Goal: Communication & Community: Answer question/provide support

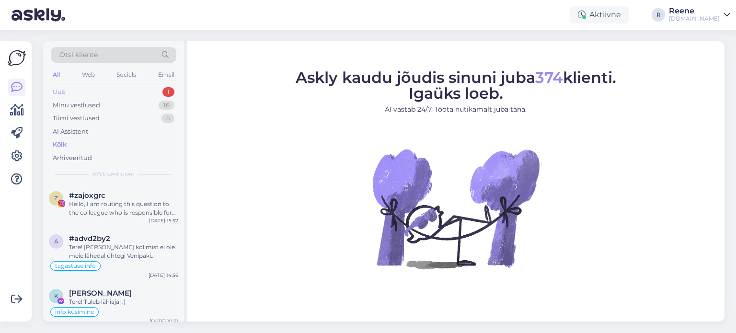
scroll to position [287, 0]
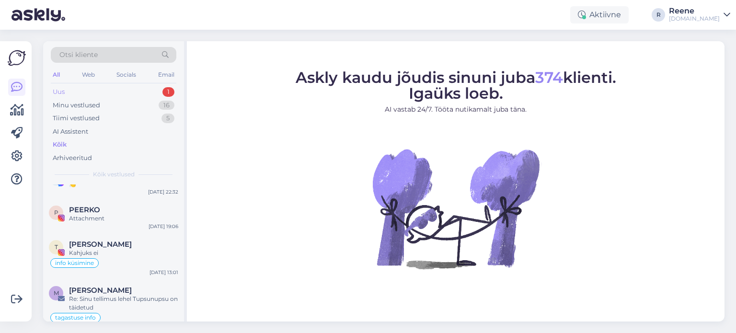
click at [66, 92] on div "Uus 1" at bounding box center [114, 91] width 126 height 13
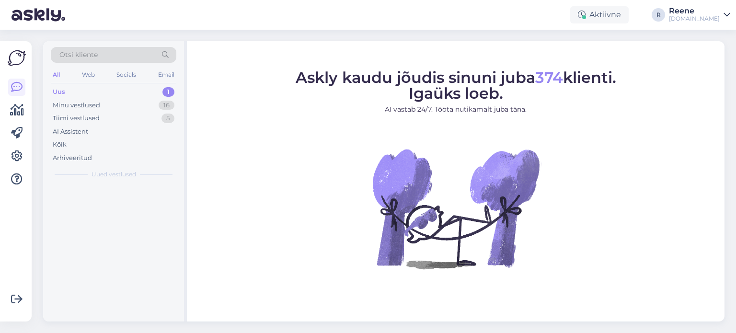
scroll to position [0, 0]
click at [117, 208] on div "Hello, I am routing this question to the colleague who is responsible for this …" at bounding box center [123, 208] width 109 height 17
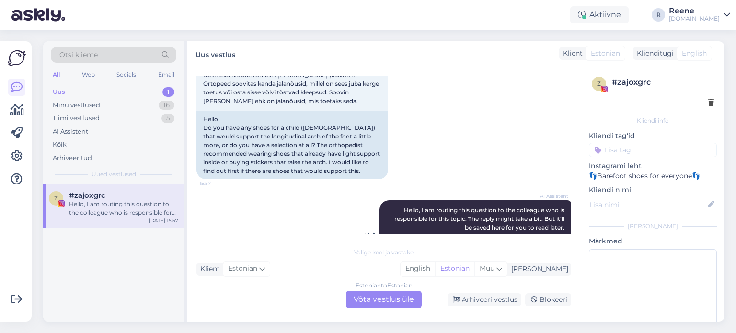
scroll to position [31, 0]
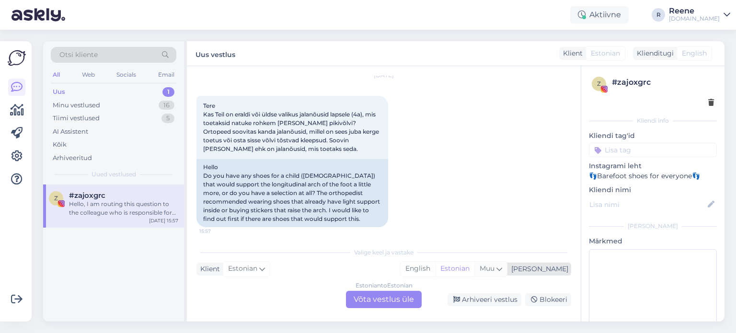
click at [502, 268] on icon at bounding box center [499, 268] width 6 height 11
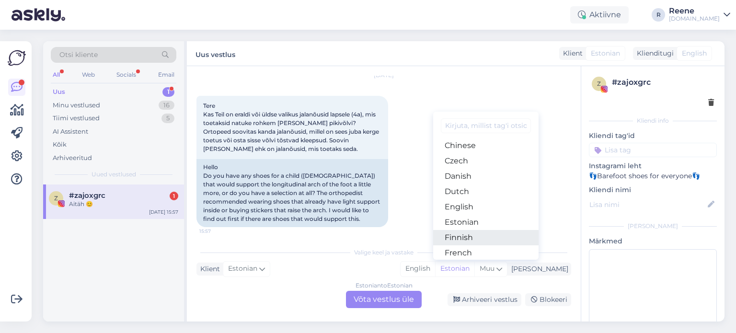
scroll to position [184, 0]
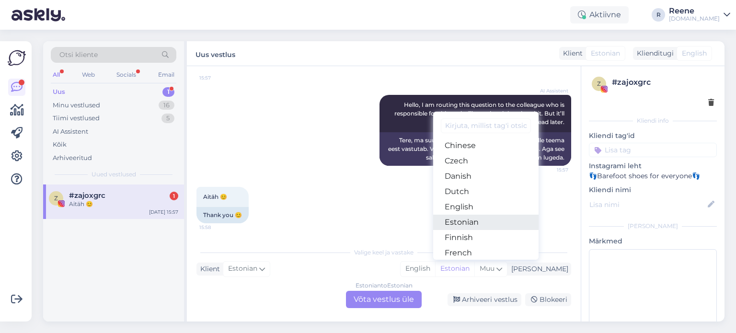
click at [483, 224] on link "Estonian" at bounding box center [485, 222] width 105 height 15
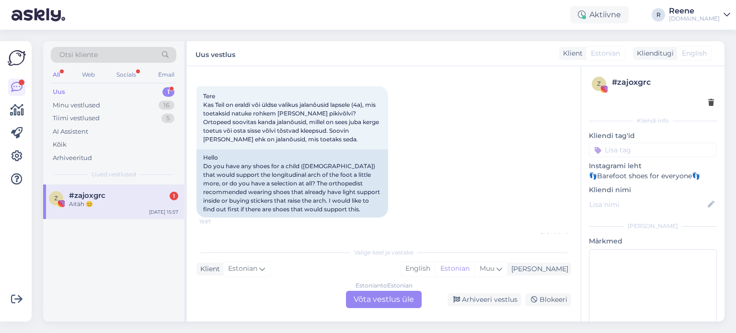
scroll to position [40, 0]
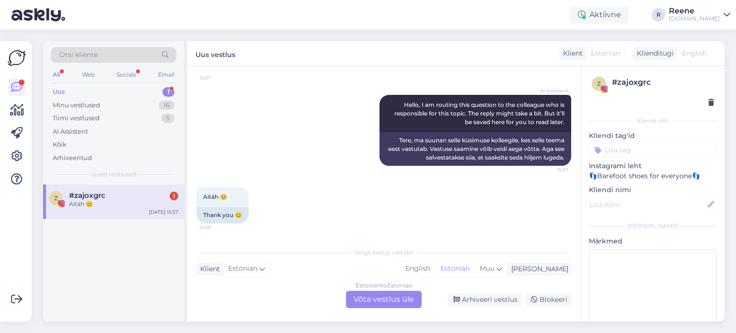
click at [397, 300] on div "Estonian to Estonian Võta vestlus üle" at bounding box center [384, 299] width 76 height 17
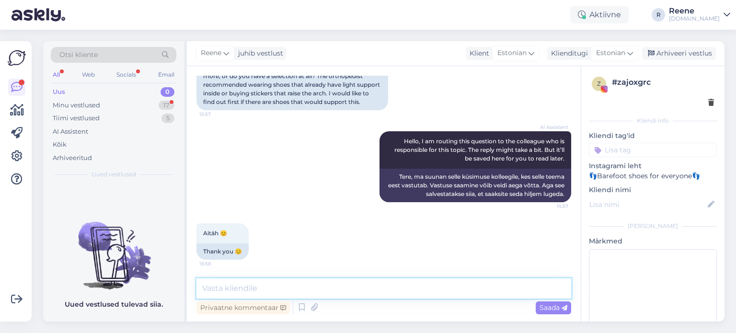
click at [269, 289] on textarea at bounding box center [383, 288] width 375 height 20
type textarea "T"
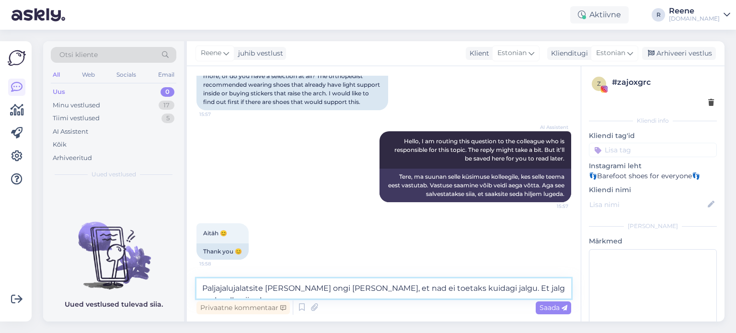
scroll to position [159, 0]
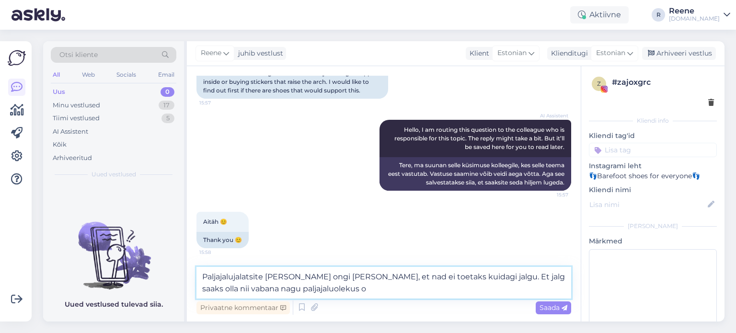
type textarea "Paljajalujalatsite [PERSON_NAME] ongi [PERSON_NAME], et nad ei toetaks kuidagi …"
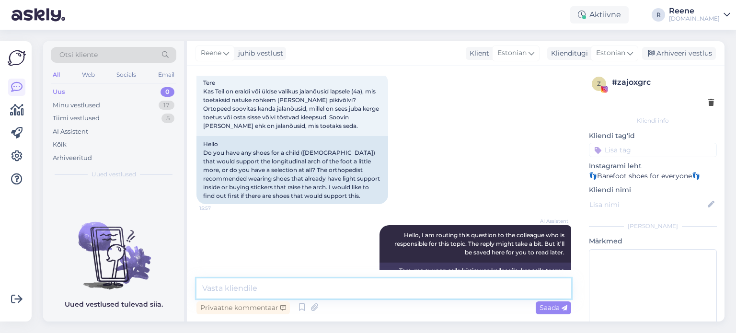
scroll to position [197, 0]
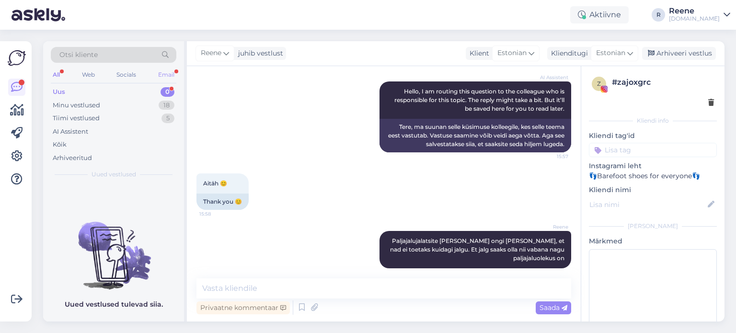
click at [168, 74] on div "Email" at bounding box center [166, 75] width 20 height 12
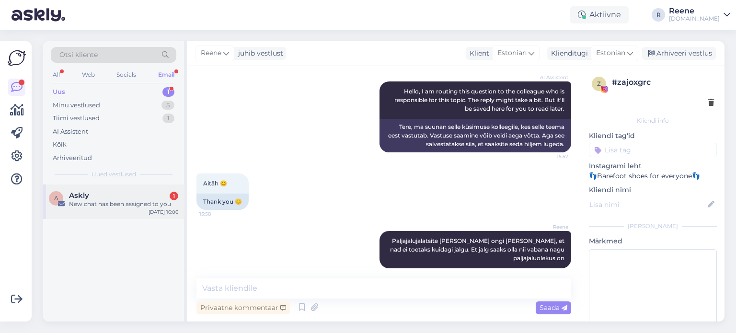
click at [113, 196] on div "Askly 1" at bounding box center [123, 195] width 109 height 9
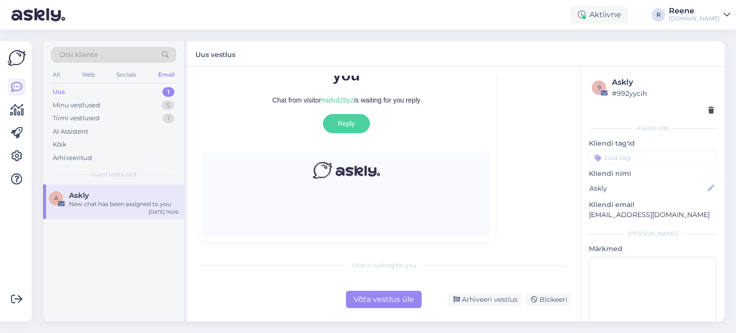
scroll to position [147, 0]
click at [56, 74] on div "All" at bounding box center [56, 75] width 11 height 12
click at [70, 143] on div "Kõik" at bounding box center [114, 144] width 126 height 13
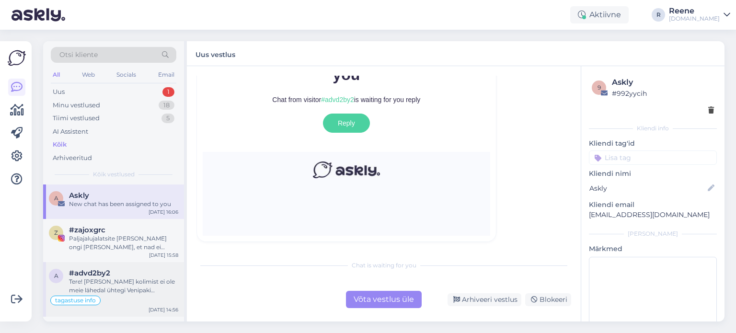
click at [116, 281] on div "Tere! [PERSON_NAME] kolimist ei ole meie lähedal ühtegi Venipaki automaati ja s…" at bounding box center [123, 285] width 109 height 17
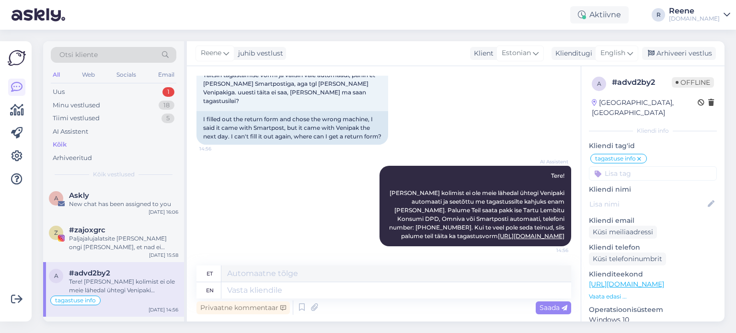
scroll to position [13, 0]
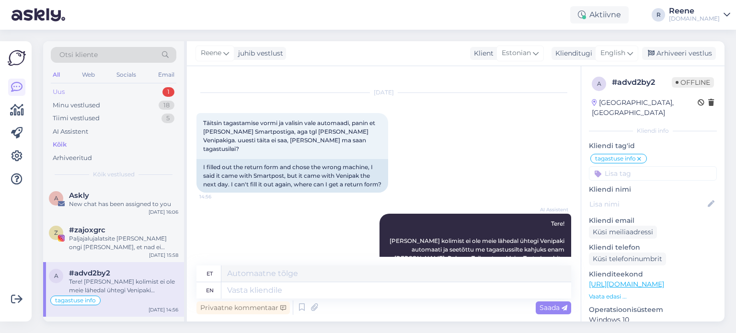
click at [82, 92] on div "Uus 1" at bounding box center [114, 91] width 126 height 13
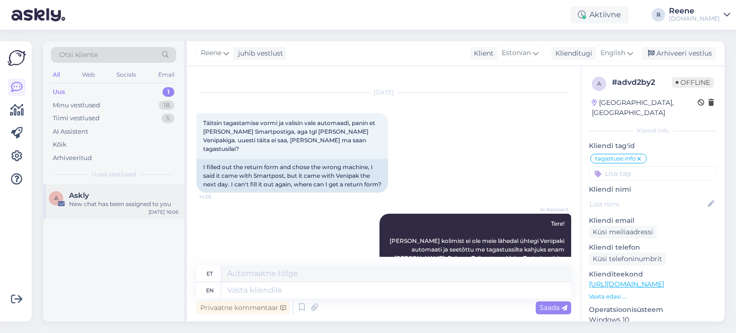
click at [85, 197] on span "Askly" at bounding box center [79, 195] width 20 height 9
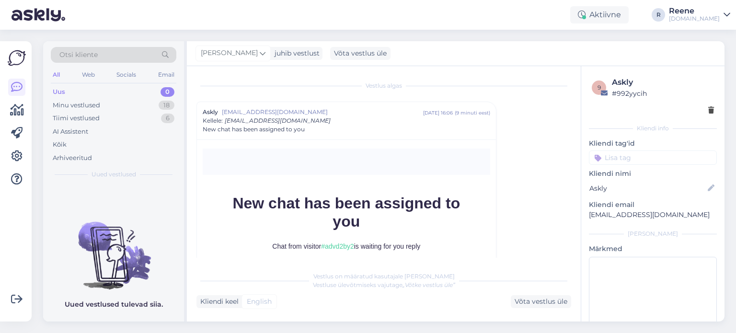
scroll to position [26, 0]
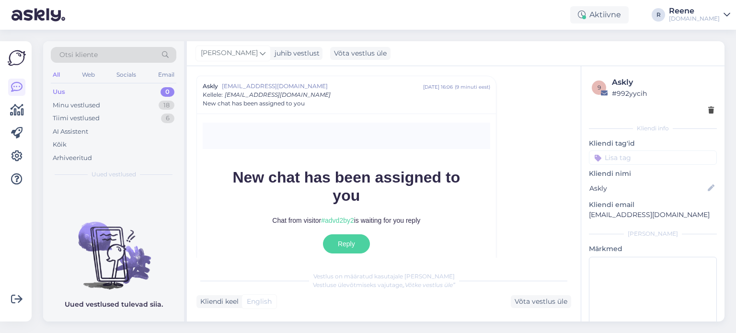
click at [56, 75] on div "All" at bounding box center [56, 75] width 11 height 12
click at [67, 143] on div "Kõik" at bounding box center [114, 144] width 126 height 13
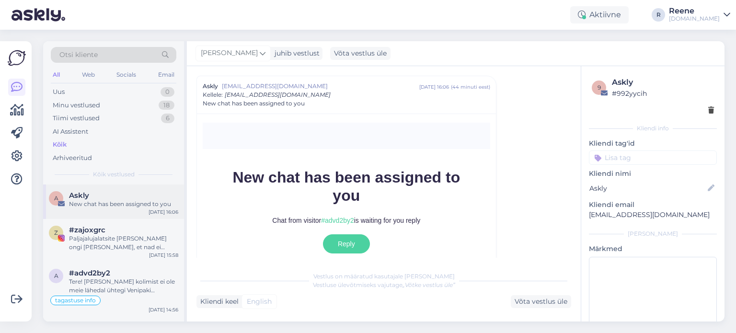
click at [113, 202] on div "New chat has been assigned to you" at bounding box center [123, 204] width 109 height 9
click at [120, 234] on div "Paljajalujalatsite [PERSON_NAME] ongi [PERSON_NAME], et nad ei toetaks kuidagi …" at bounding box center [123, 242] width 109 height 17
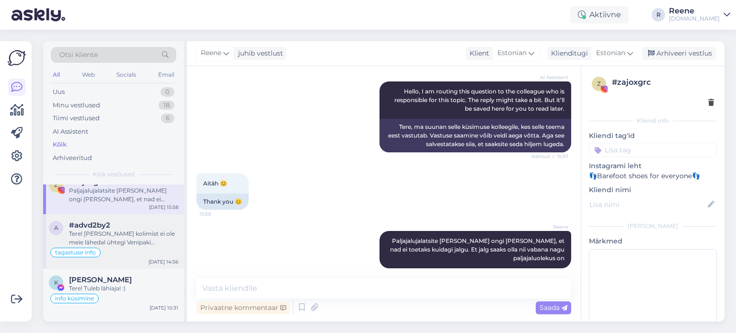
scroll to position [0, 0]
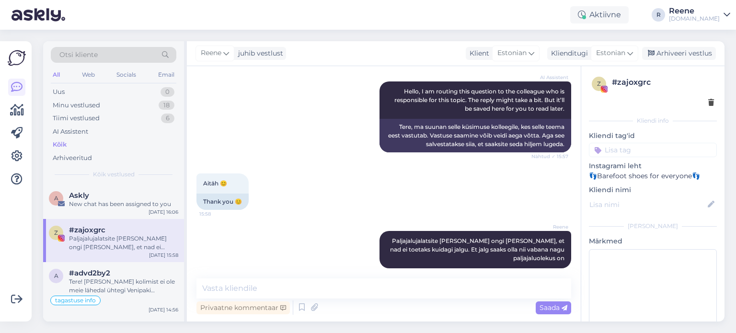
click at [639, 152] on input at bounding box center [653, 150] width 128 height 14
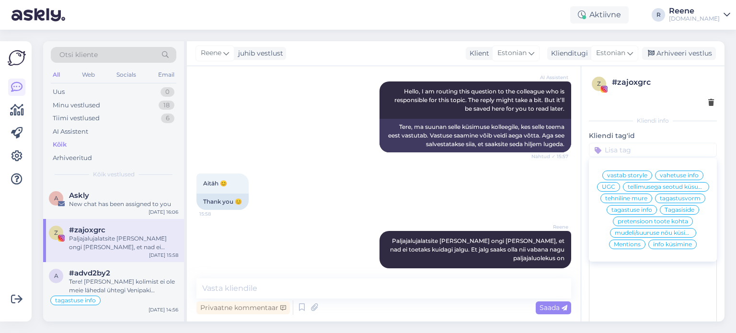
click at [670, 247] on span "info küsimine" at bounding box center [672, 244] width 39 height 6
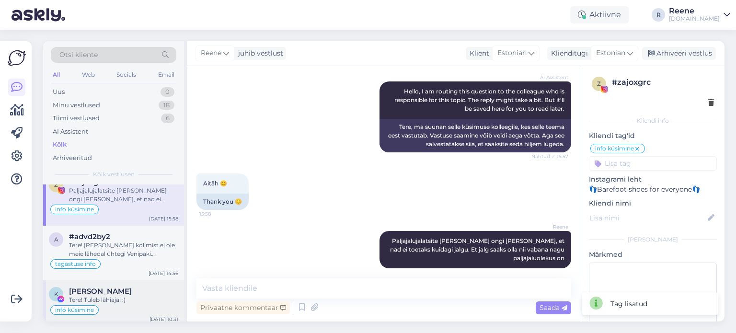
scroll to position [96, 0]
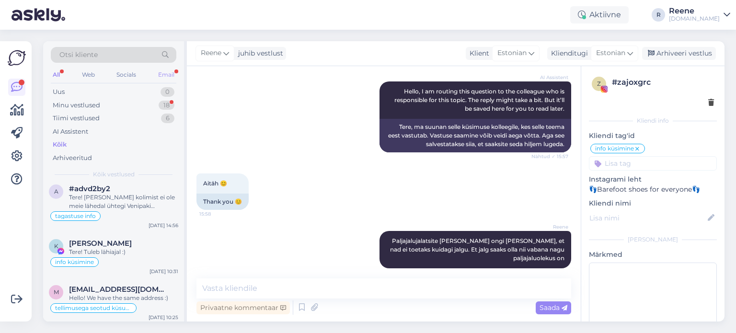
click at [163, 73] on div "Email" at bounding box center [166, 75] width 20 height 12
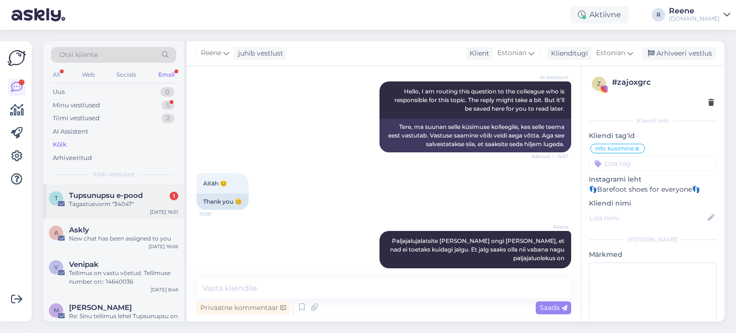
click at [109, 198] on span "Tupsunupsu e-pood" at bounding box center [106, 195] width 74 height 9
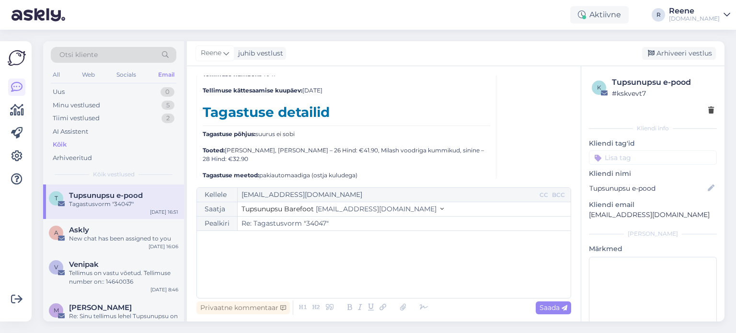
scroll to position [2732, 0]
